Goal: Information Seeking & Learning: Check status

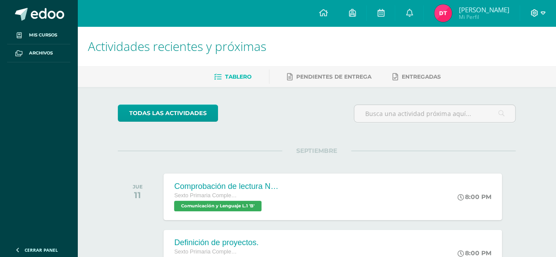
click at [542, 13] on icon at bounding box center [543, 13] width 5 height 8
click at [443, 45] on h1 "Actividades recientes y próximas" at bounding box center [317, 46] width 458 height 40
click at [459, 18] on span "Mi Perfil" at bounding box center [484, 16] width 51 height 7
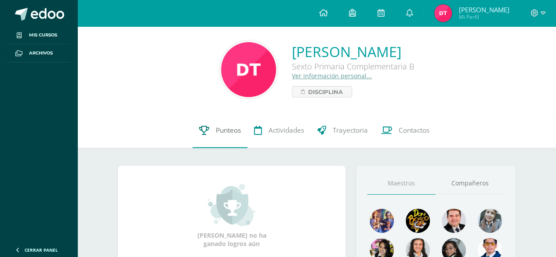
click at [243, 129] on link "Punteos" at bounding box center [220, 130] width 55 height 35
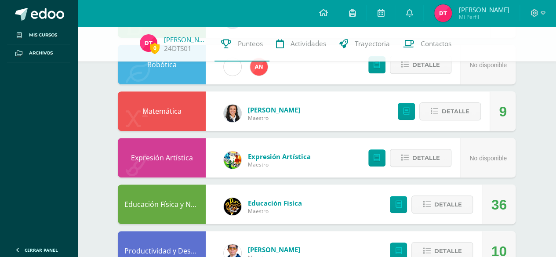
scroll to position [142, 0]
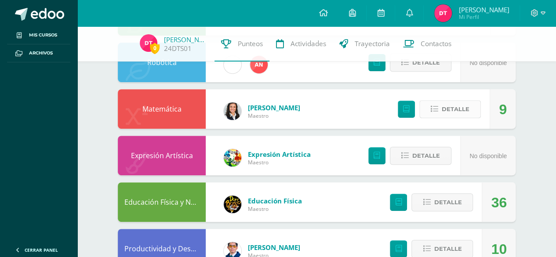
click at [451, 111] on span "Detalle" at bounding box center [456, 109] width 28 height 16
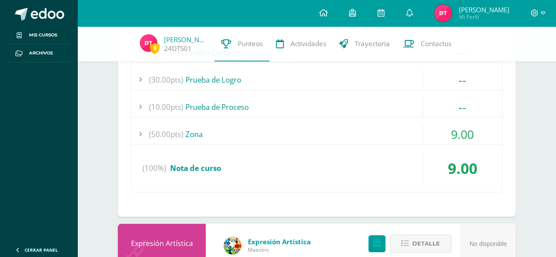
scroll to position [281, 0]
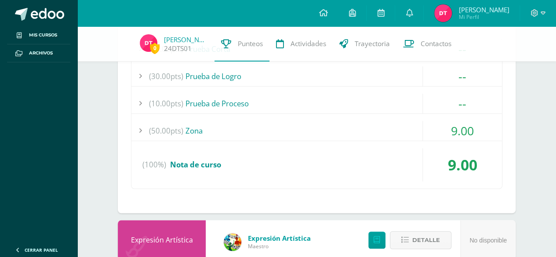
click at [379, 127] on div "(50.00pts) Zona" at bounding box center [316, 131] width 371 height 20
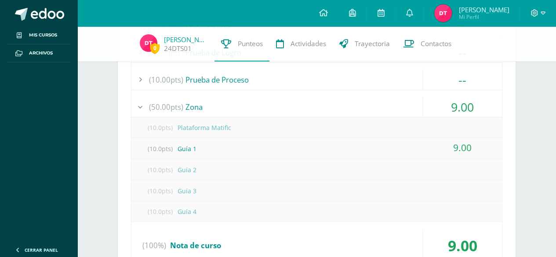
scroll to position [304, 0]
click at [398, 143] on div "(10.0pts) Guía 1" at bounding box center [316, 150] width 371 height 20
click at [409, 152] on div "(10.0pts) Guía 1" at bounding box center [316, 150] width 371 height 20
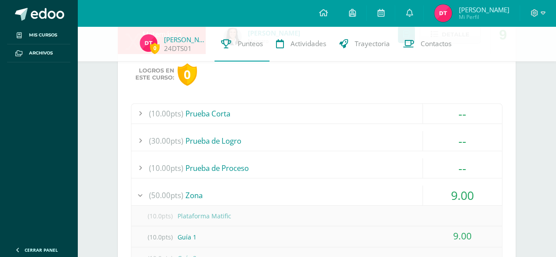
scroll to position [219, 0]
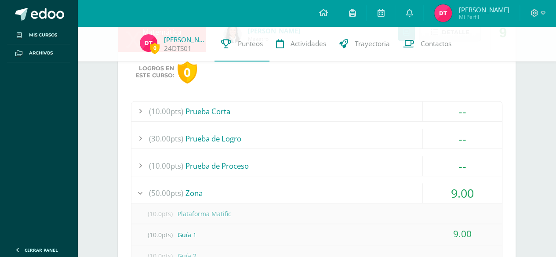
click at [396, 106] on div "(10.00pts) Prueba Corta" at bounding box center [316, 112] width 371 height 20
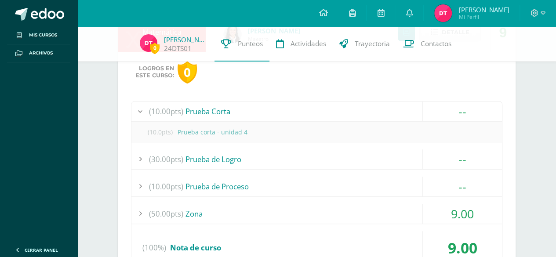
click at [374, 160] on div "(30.00pts) Prueba de Logro" at bounding box center [316, 160] width 371 height 20
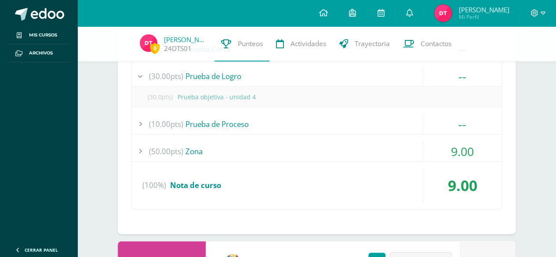
scroll to position [281, 0]
click at [371, 118] on div "(10.00pts) Prueba de Proceso" at bounding box center [316, 124] width 371 height 20
click at [364, 94] on div "(10.00pts) Prueba de Proceso" at bounding box center [316, 104] width 371 height 20
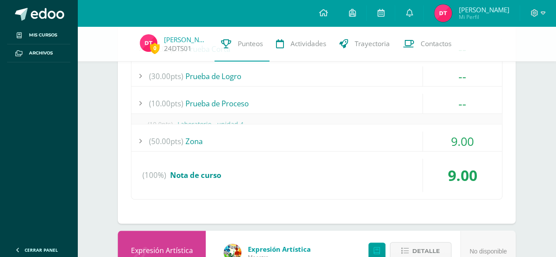
click at [365, 77] on div "(30.00pts) Prueba de Logro" at bounding box center [316, 76] width 371 height 20
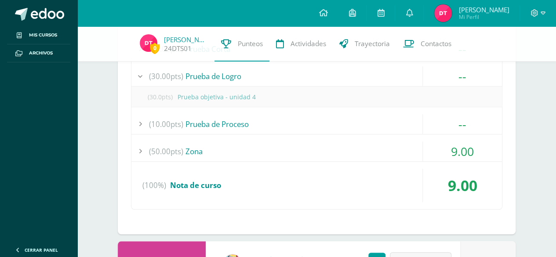
click at [369, 70] on div "(30.00pts) Prueba de Logro" at bounding box center [316, 76] width 371 height 20
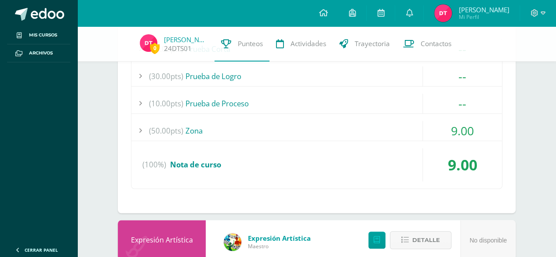
click at [403, 121] on div "(50.00pts) Zona" at bounding box center [316, 131] width 371 height 20
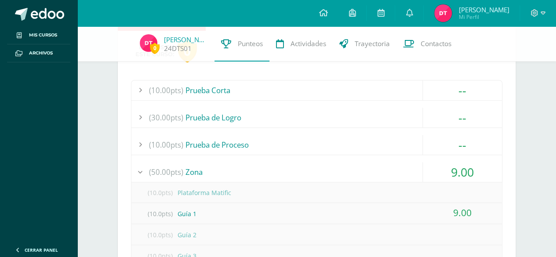
scroll to position [239, 0]
click at [392, 163] on div "(50.00pts) Zona" at bounding box center [316, 173] width 371 height 20
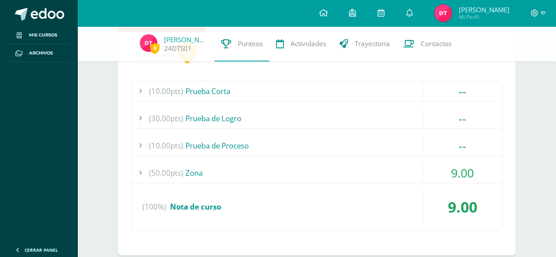
click at [374, 139] on div "(10.00pts) Prueba de Proceso" at bounding box center [316, 146] width 371 height 20
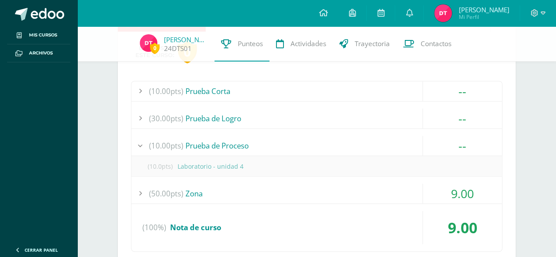
click at [371, 140] on div "(10.00pts) Prueba de Proceso" at bounding box center [316, 146] width 371 height 20
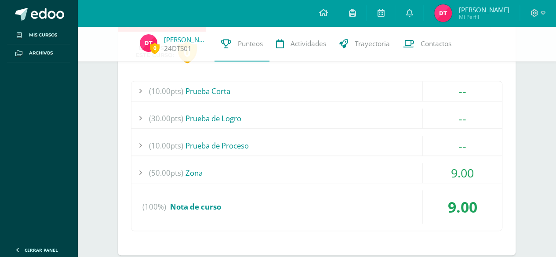
click at [354, 84] on div "(10.00pts) Prueba Corta" at bounding box center [316, 91] width 371 height 20
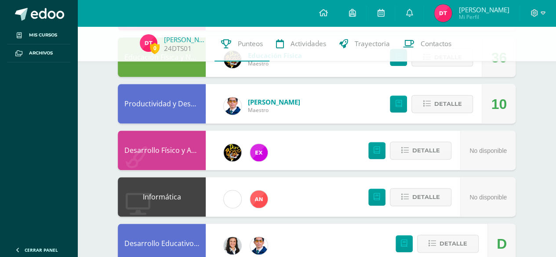
scroll to position [534, 0]
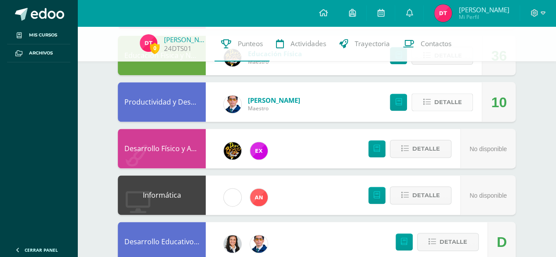
click at [457, 99] on span "Detalle" at bounding box center [448, 102] width 28 height 16
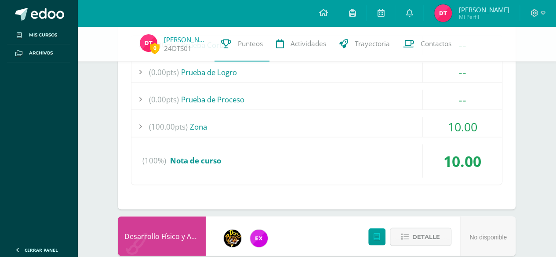
scroll to position [671, 0]
